Goal: Transaction & Acquisition: Purchase product/service

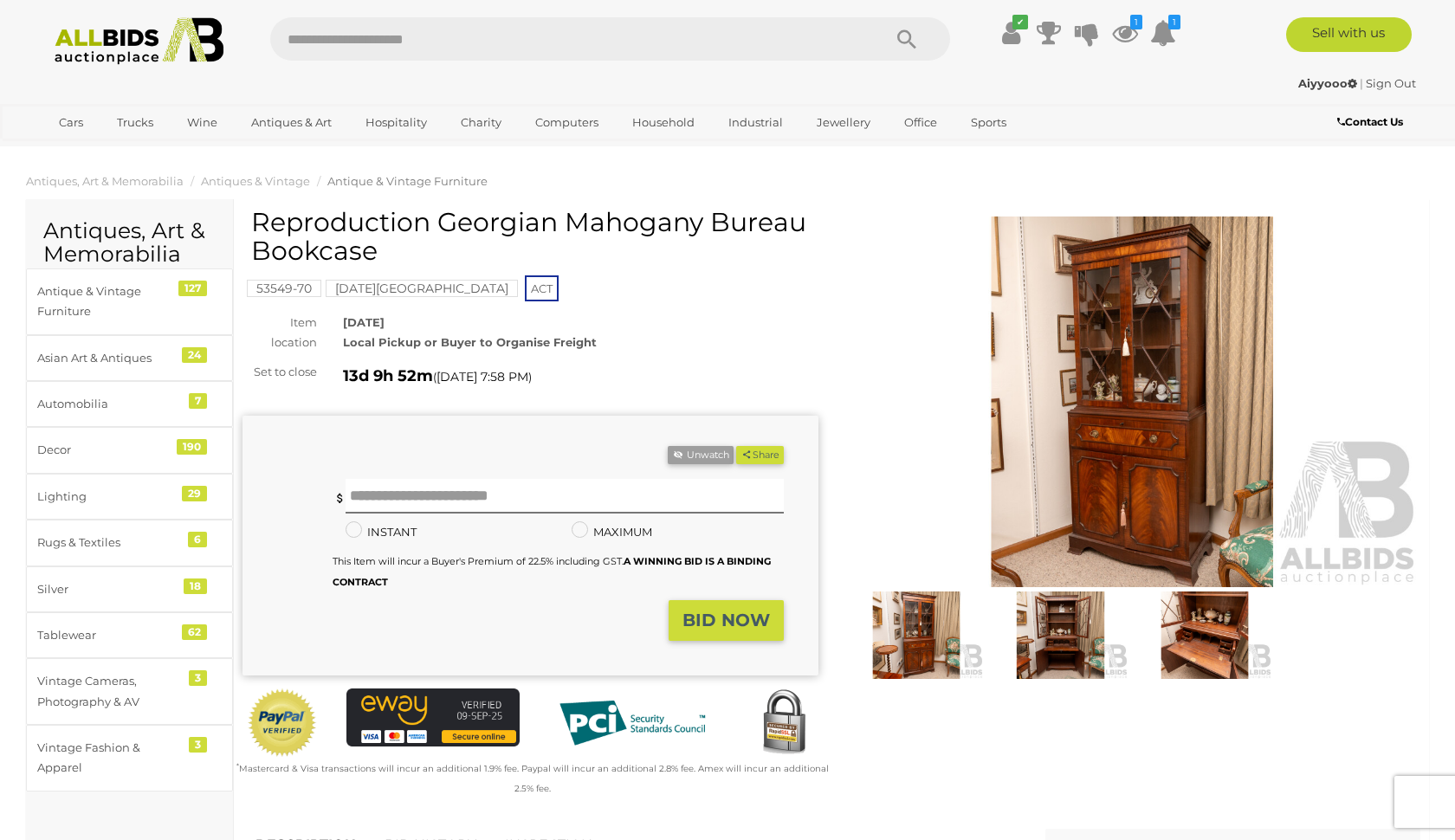
click at [1172, 378] on img at bounding box center [1131, 402] width 575 height 371
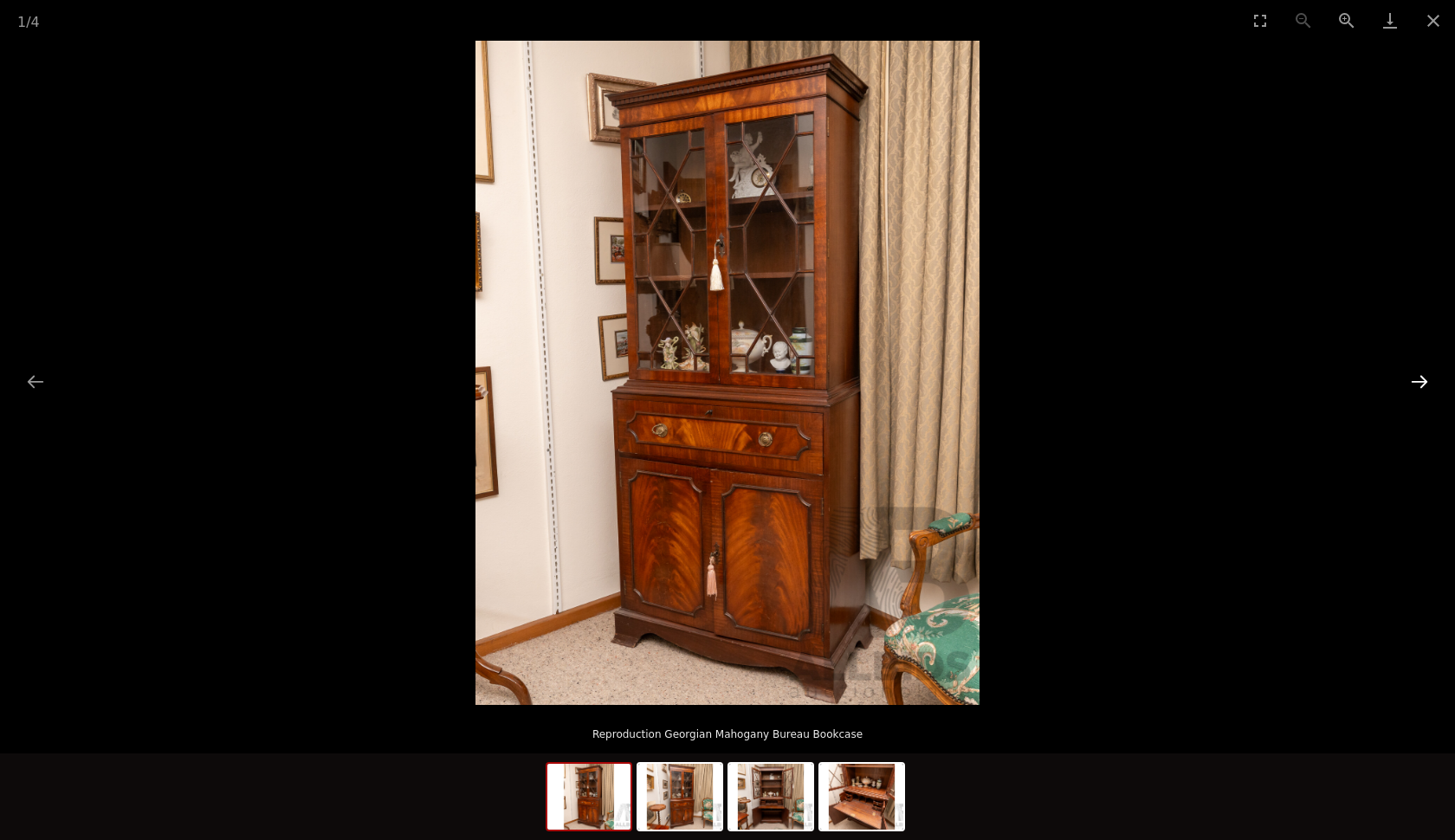
click at [1421, 390] on button "Next slide" at bounding box center [1419, 381] width 36 height 34
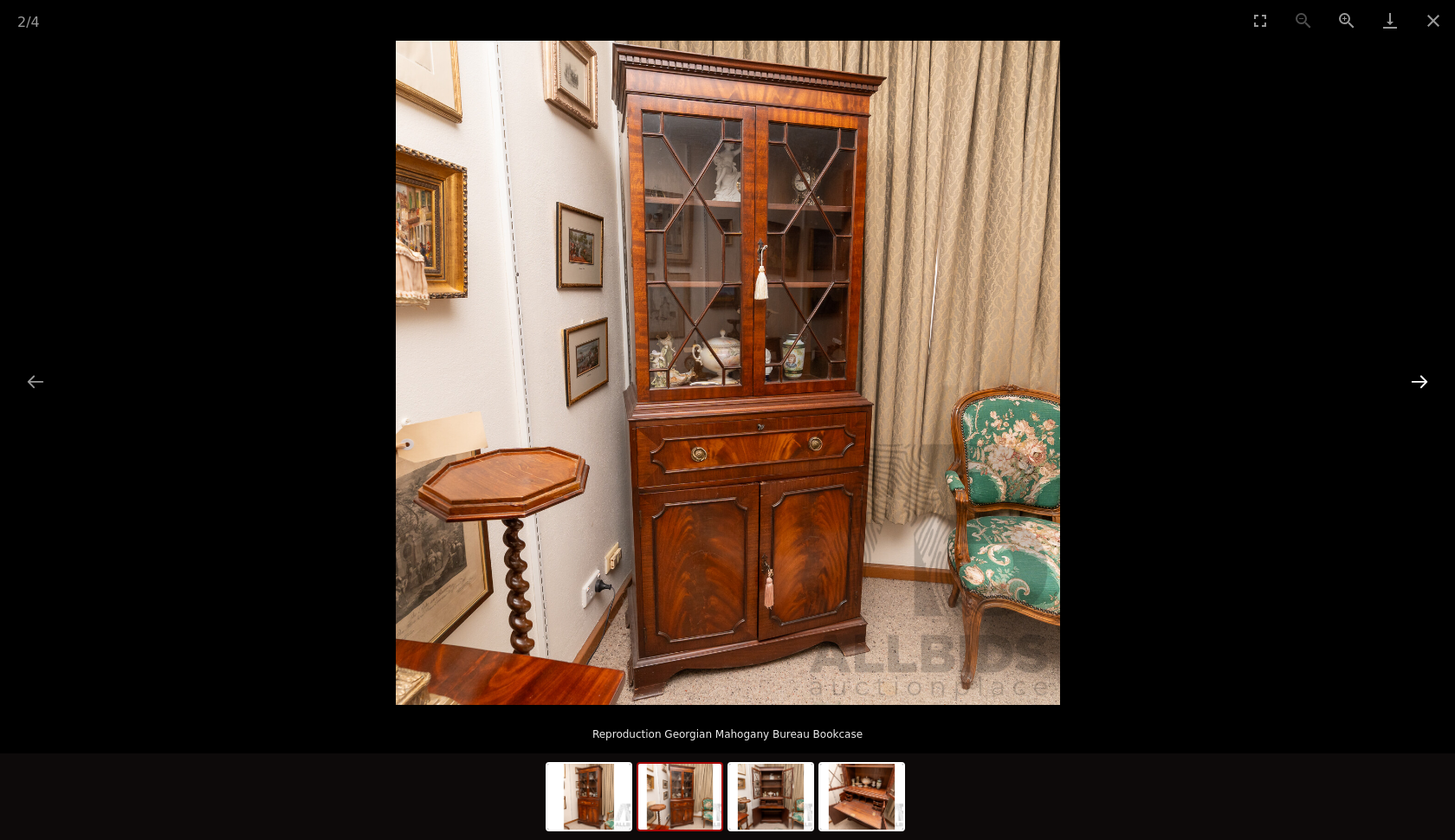
click at [1420, 387] on button "Next slide" at bounding box center [1419, 381] width 36 height 34
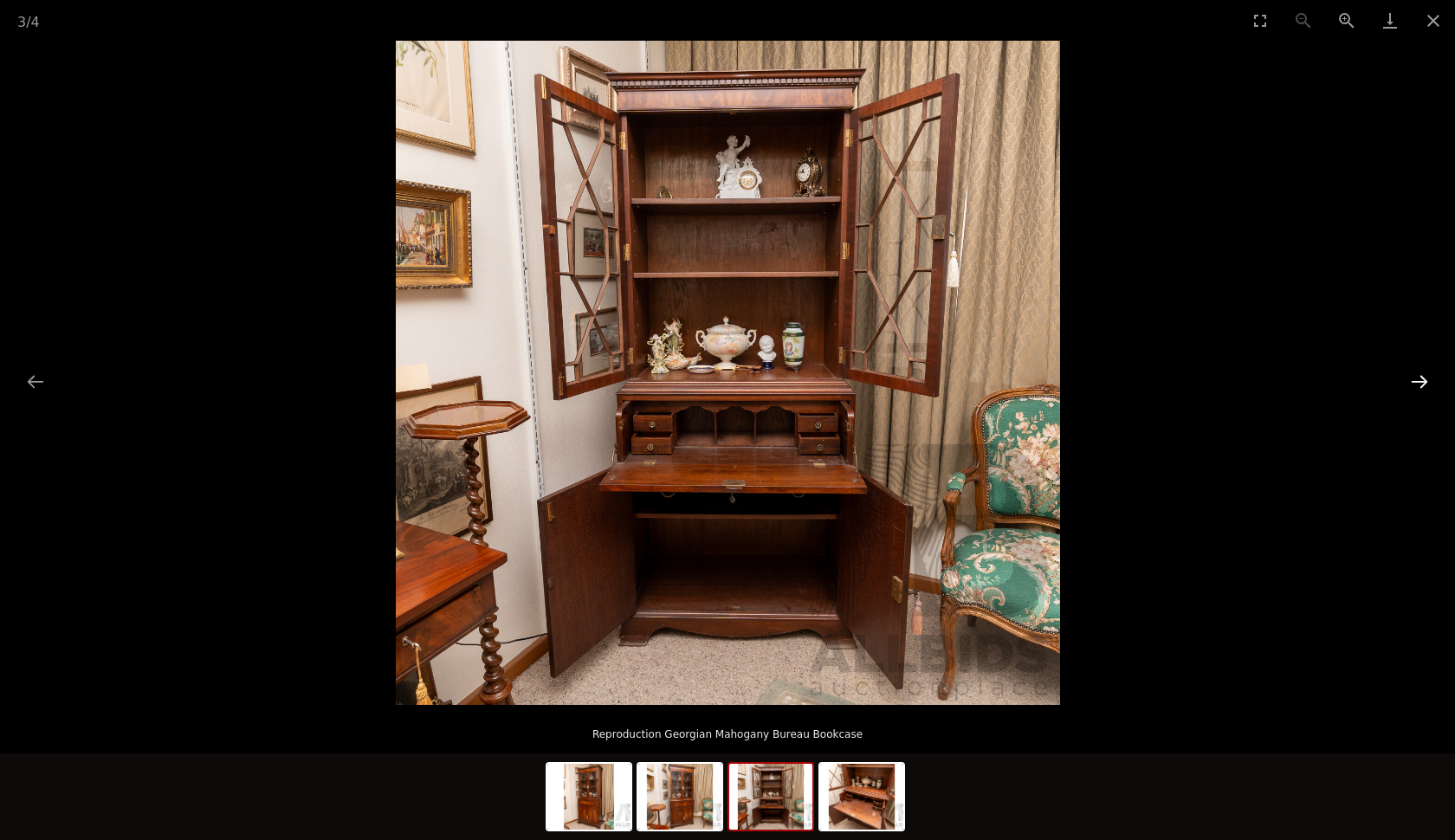
click at [1420, 386] on button "Next slide" at bounding box center [1419, 381] width 36 height 34
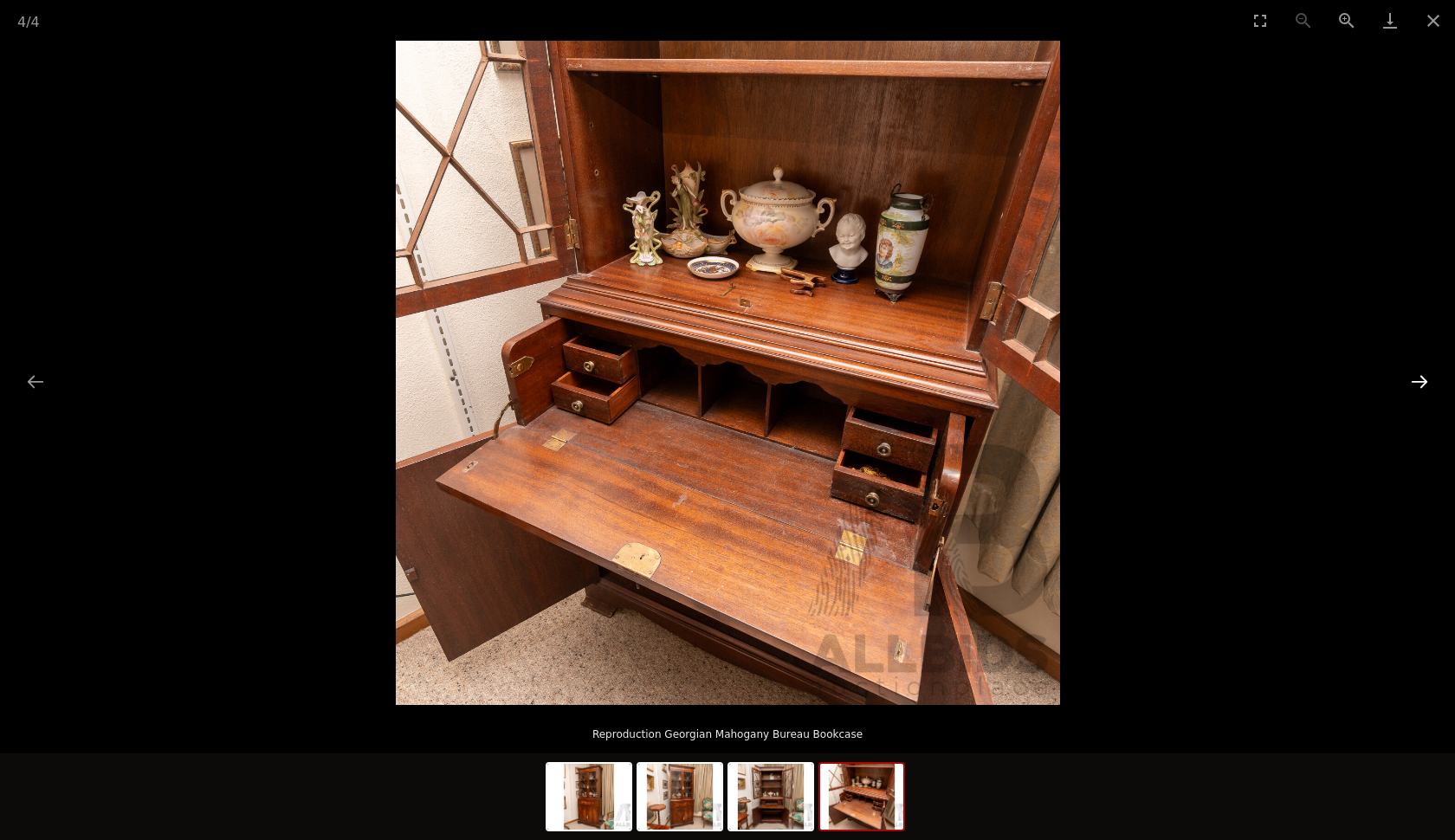
click at [1420, 386] on button "Next slide" at bounding box center [1419, 381] width 36 height 34
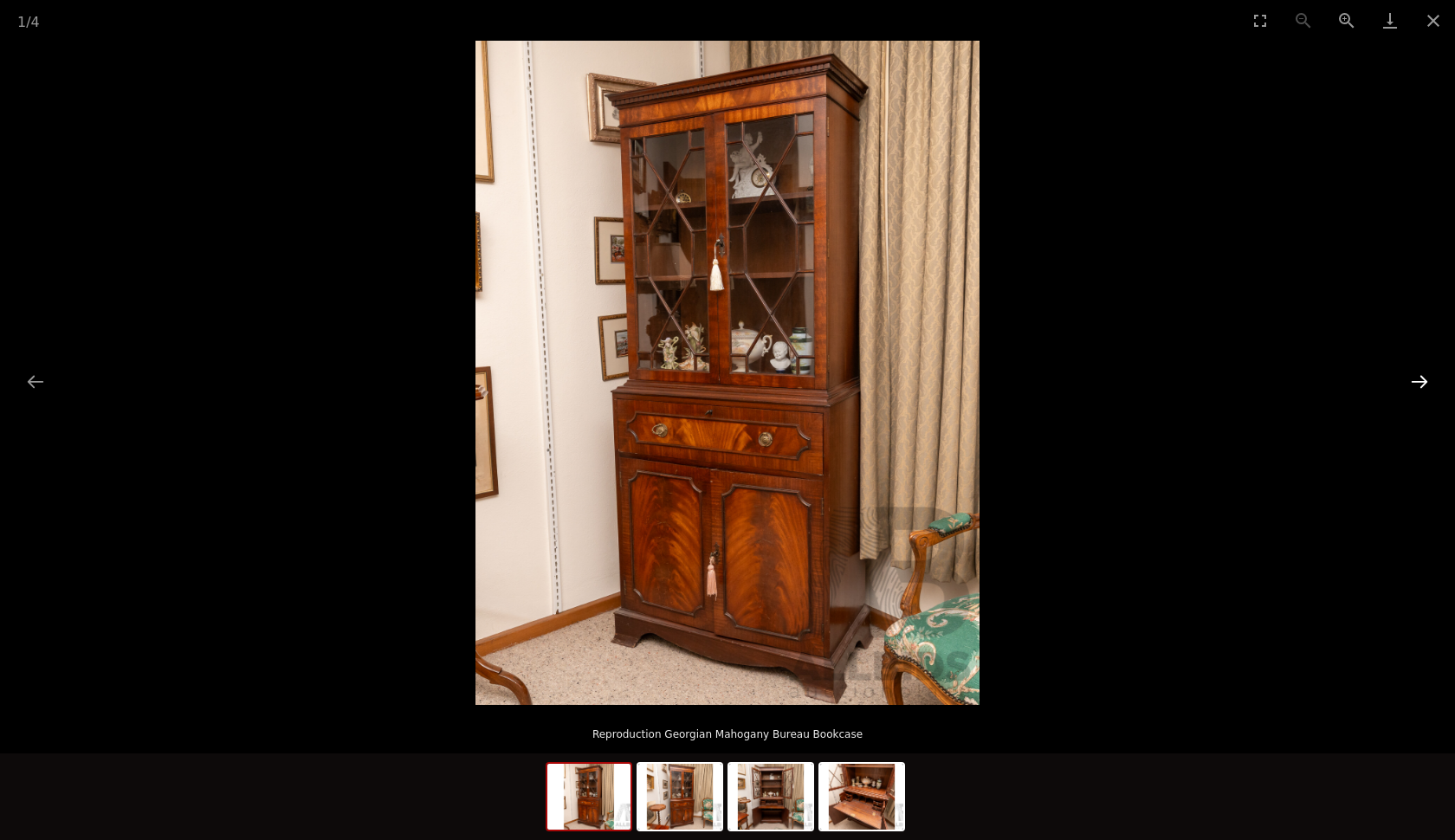
click at [1420, 386] on button "Next slide" at bounding box center [1419, 381] width 36 height 34
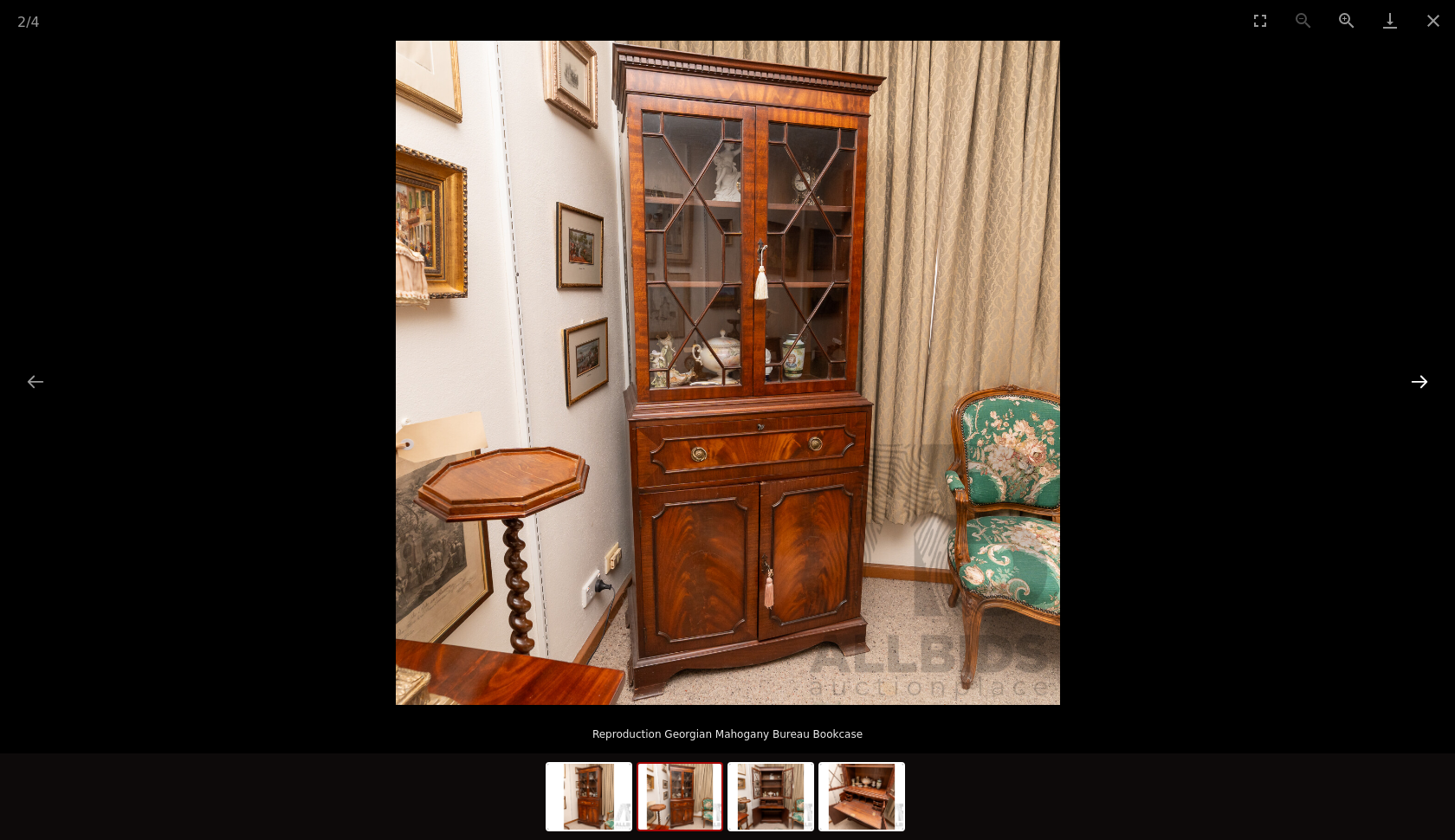
click at [1420, 386] on button "Next slide" at bounding box center [1419, 381] width 36 height 34
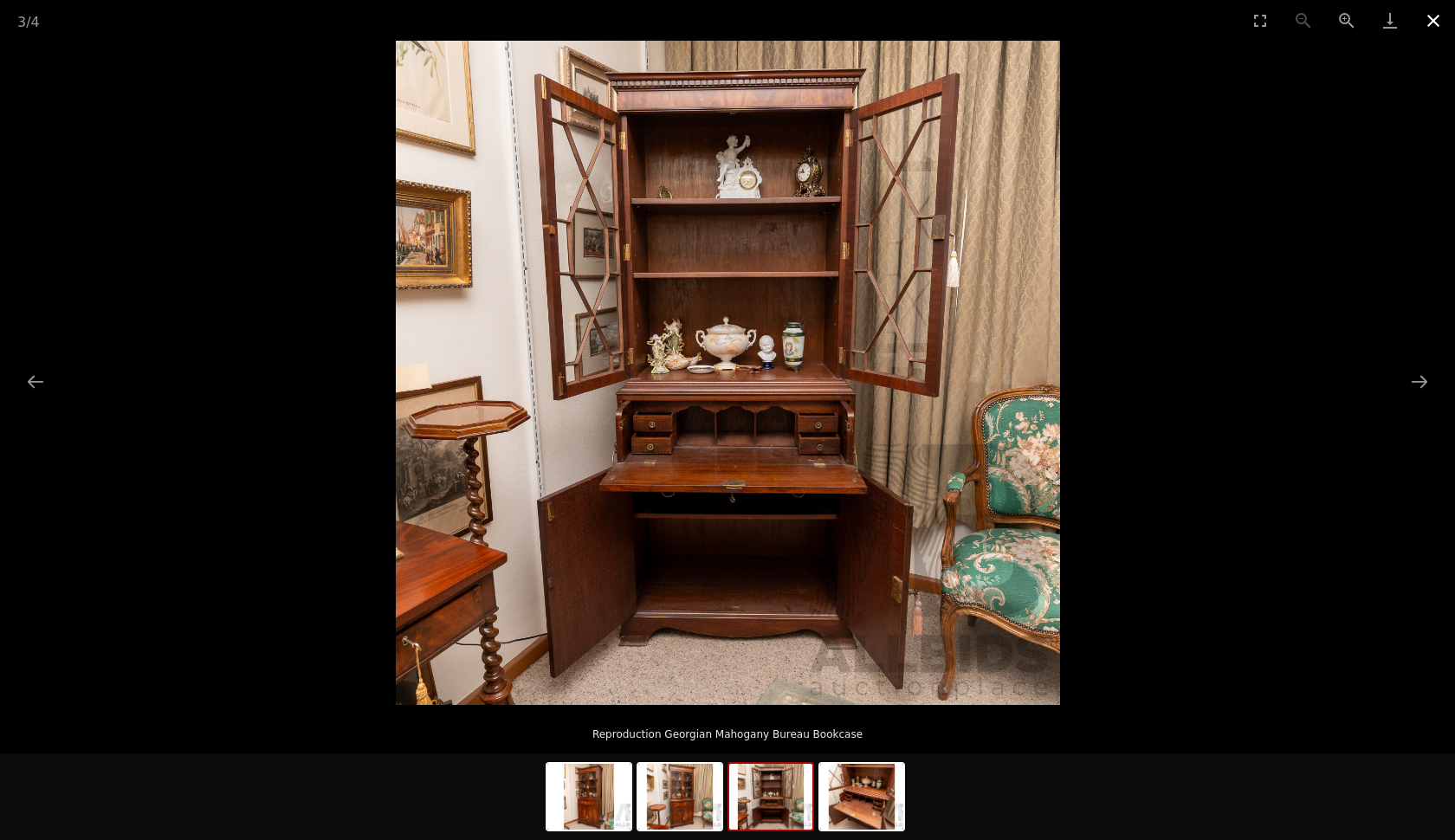
click at [1434, 39] on button "Close gallery" at bounding box center [1433, 21] width 43 height 41
